Goal: Obtain resource: Download file/media

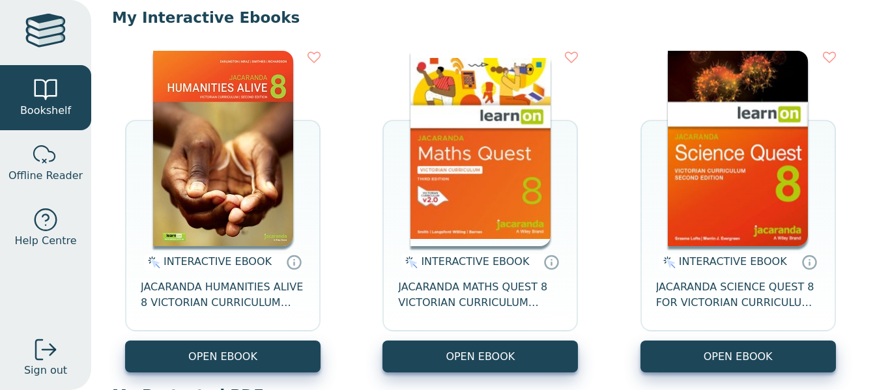
scroll to position [129, 0]
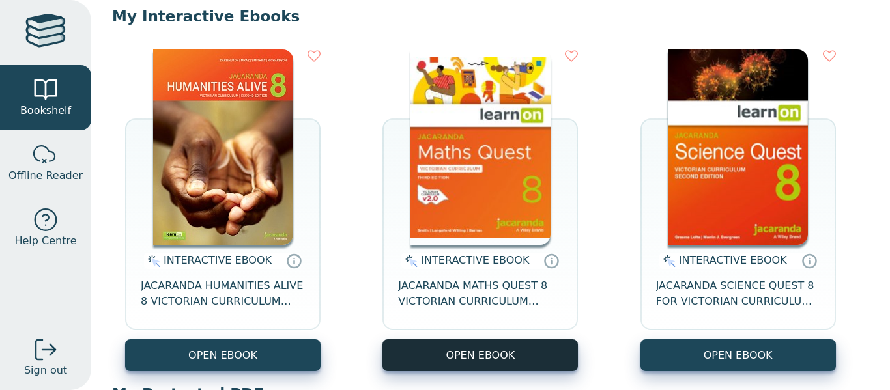
click at [543, 351] on button "OPEN EBOOK" at bounding box center [479, 355] width 195 height 32
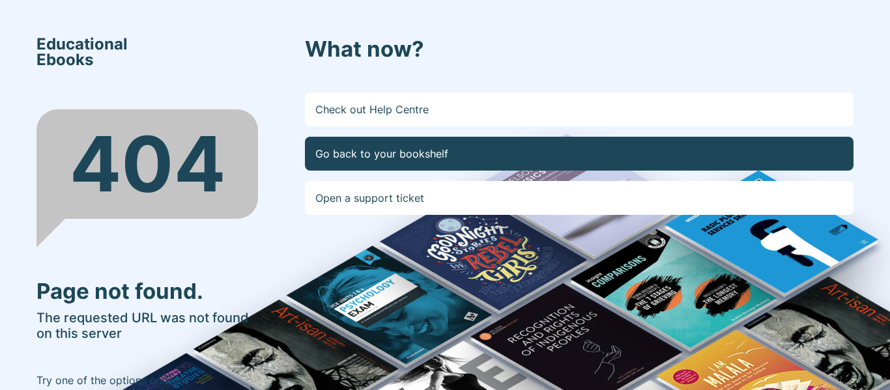
click at [433, 155] on link "Go back to your bookshelf" at bounding box center [579, 154] width 549 height 34
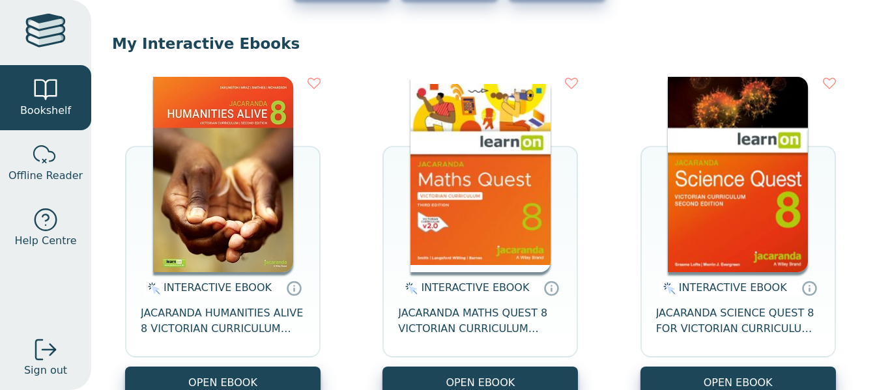
scroll to position [104, 0]
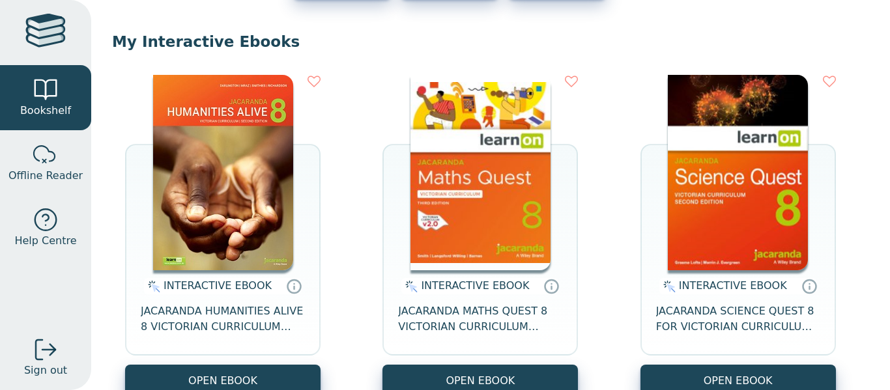
click at [470, 126] on img at bounding box center [481, 172] width 140 height 195
